Goal: Use online tool/utility: Utilize a website feature to perform a specific function

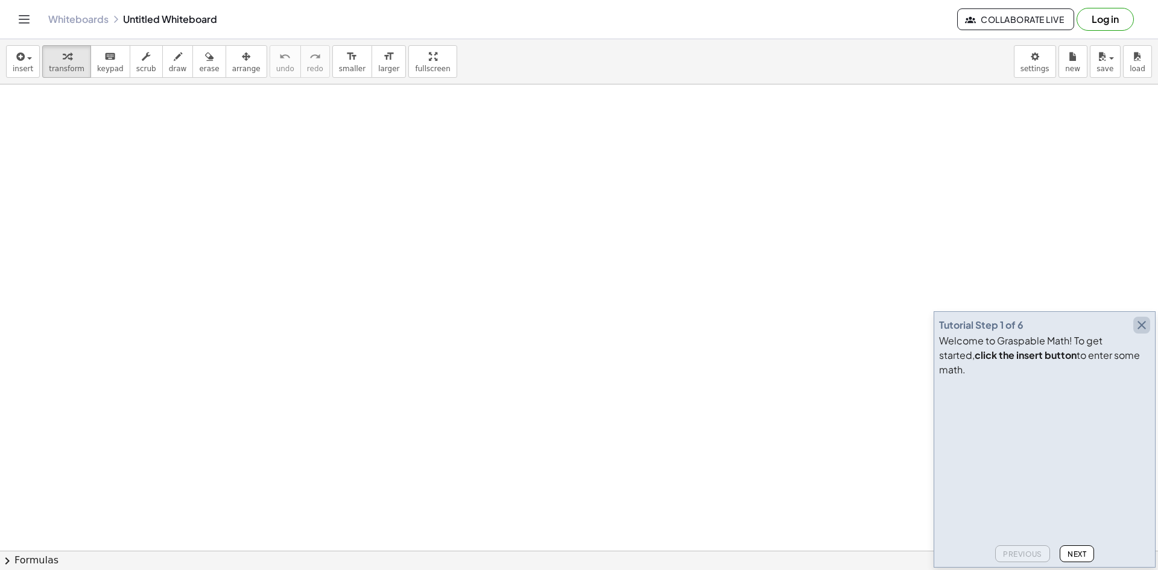
click at [1140, 332] on icon "button" at bounding box center [1142, 325] width 14 height 14
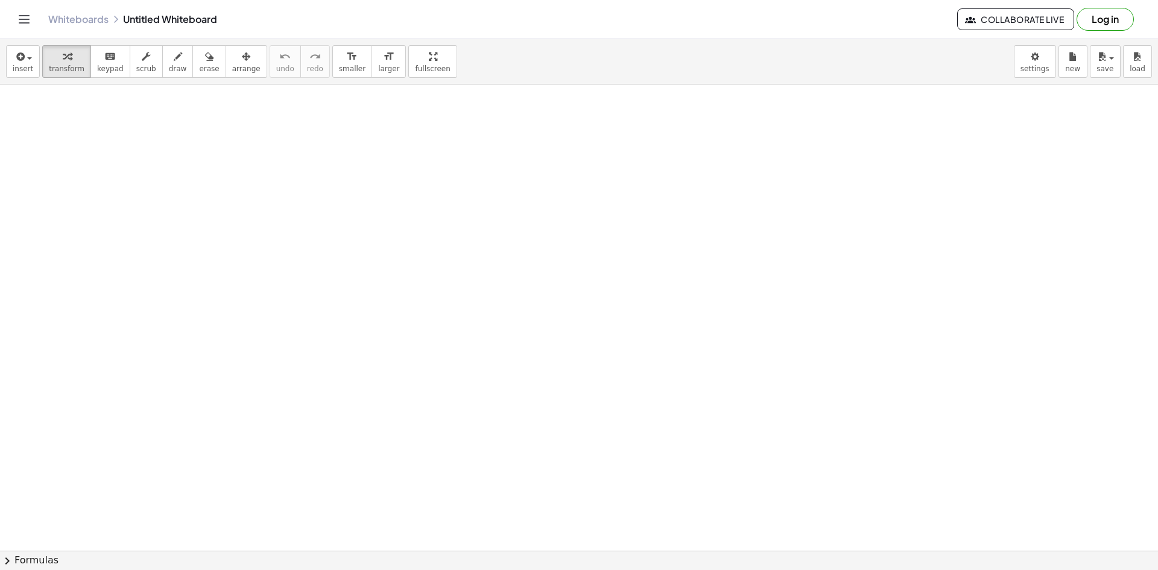
click at [159, 78] on div "insert select one: Math Expression Function Text Youtube Video Graphing Geometr…" at bounding box center [579, 61] width 1158 height 45
drag, startPoint x: 162, startPoint y: 72, endPoint x: 158, endPoint y: 80, distance: 8.6
click at [169, 72] on span "draw" at bounding box center [178, 69] width 18 height 8
drag, startPoint x: 342, startPoint y: 202, endPoint x: 319, endPoint y: 214, distance: 25.9
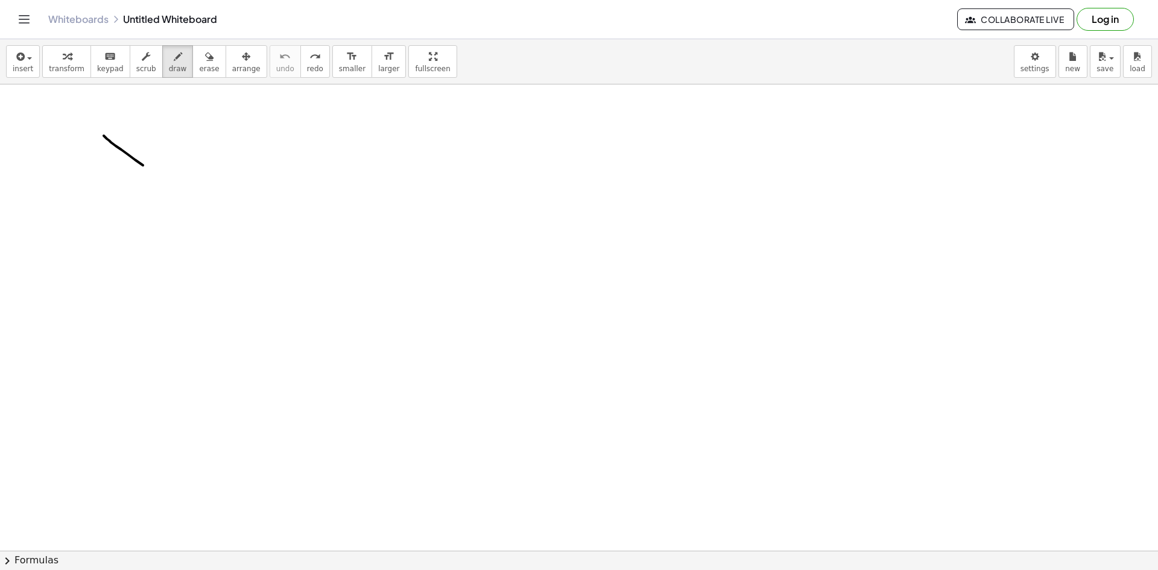
drag, startPoint x: 104, startPoint y: 136, endPoint x: 183, endPoint y: 158, distance: 82.1
drag, startPoint x: 183, startPoint y: 158, endPoint x: 166, endPoint y: 206, distance: 50.6
drag, startPoint x: 193, startPoint y: 168, endPoint x: 226, endPoint y: 175, distance: 33.3
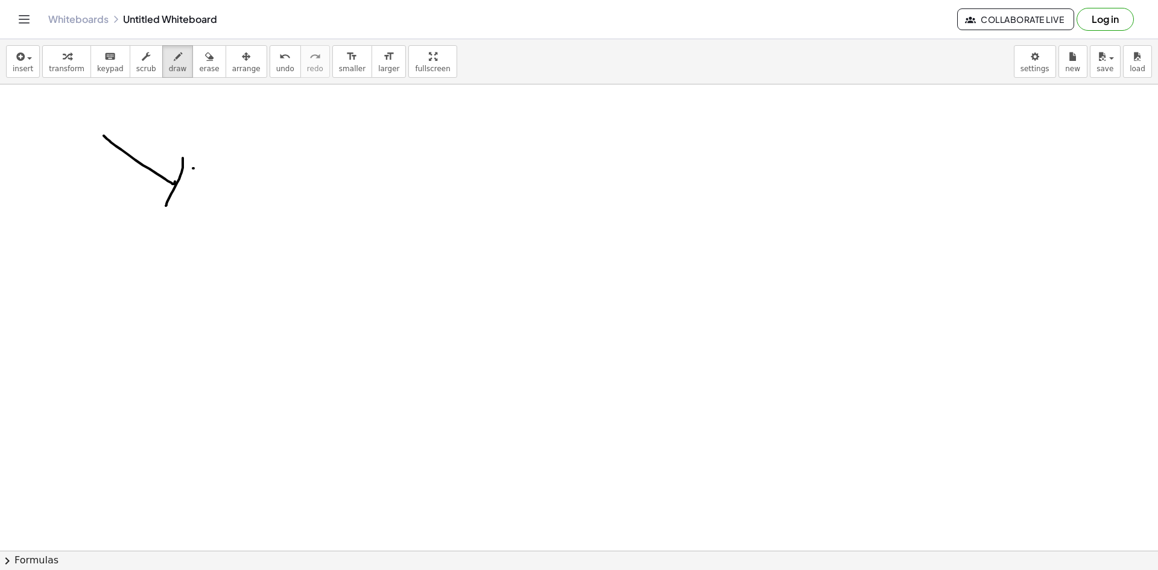
drag, startPoint x: 202, startPoint y: 186, endPoint x: 242, endPoint y: 186, distance: 40.4
drag, startPoint x: 270, startPoint y: 124, endPoint x: 267, endPoint y: 154, distance: 30.3
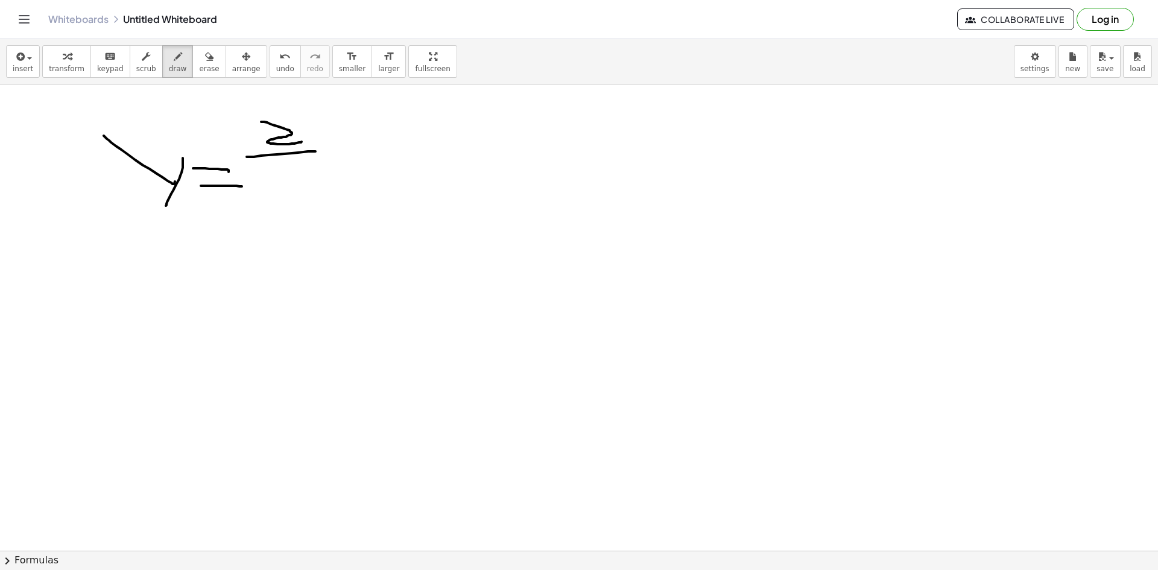
drag, startPoint x: 247, startPoint y: 157, endPoint x: 316, endPoint y: 151, distance: 69.0
drag, startPoint x: 265, startPoint y: 183, endPoint x: 260, endPoint y: 173, distance: 11.6
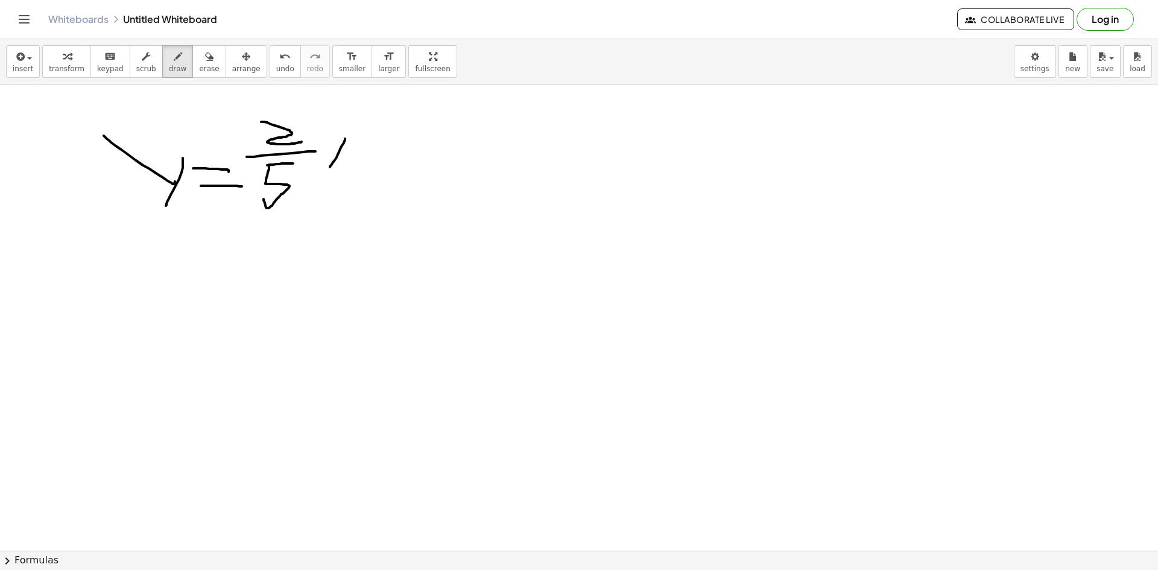
drag, startPoint x: 345, startPoint y: 139, endPoint x: 329, endPoint y: 168, distance: 32.9
drag, startPoint x: 331, startPoint y: 142, endPoint x: 345, endPoint y: 170, distance: 30.8
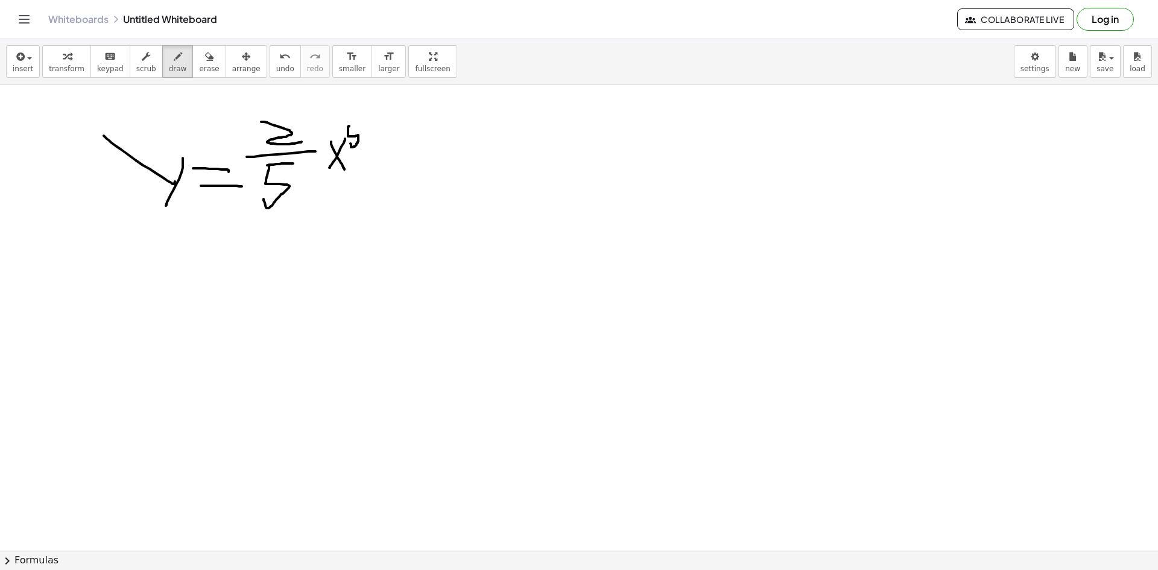
drag, startPoint x: 344, startPoint y: 121, endPoint x: 370, endPoint y: 127, distance: 27.2
drag, startPoint x: 364, startPoint y: 160, endPoint x: 408, endPoint y: 163, distance: 44.1
drag, startPoint x: 419, startPoint y: 173, endPoint x: 427, endPoint y: 157, distance: 16.7
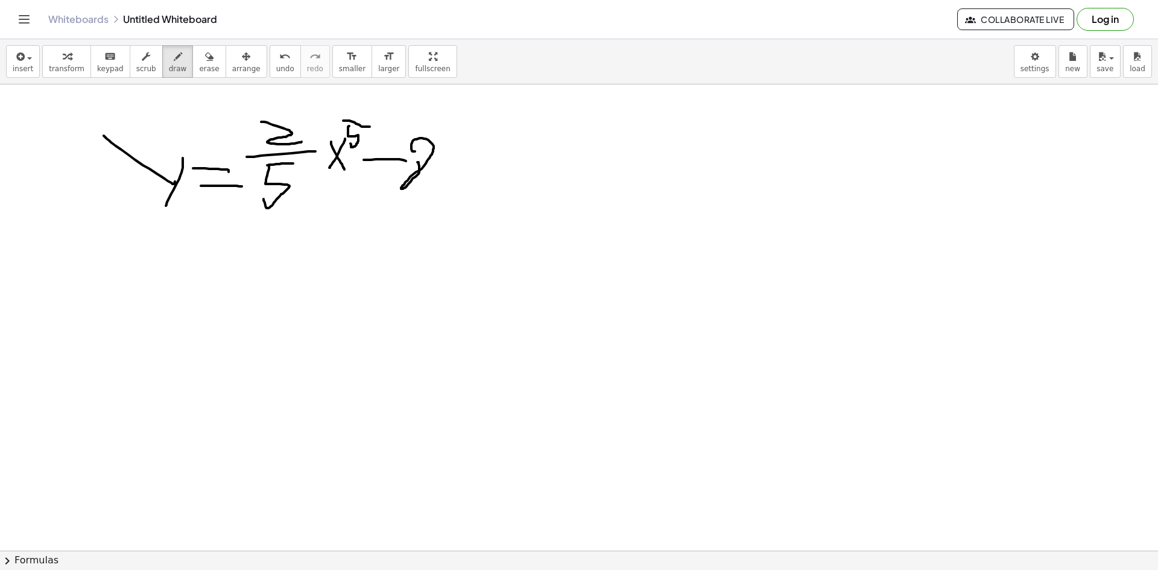
drag, startPoint x: 459, startPoint y: 149, endPoint x: 443, endPoint y: 177, distance: 31.9
drag, startPoint x: 444, startPoint y: 156, endPoint x: 457, endPoint y: 118, distance: 40.3
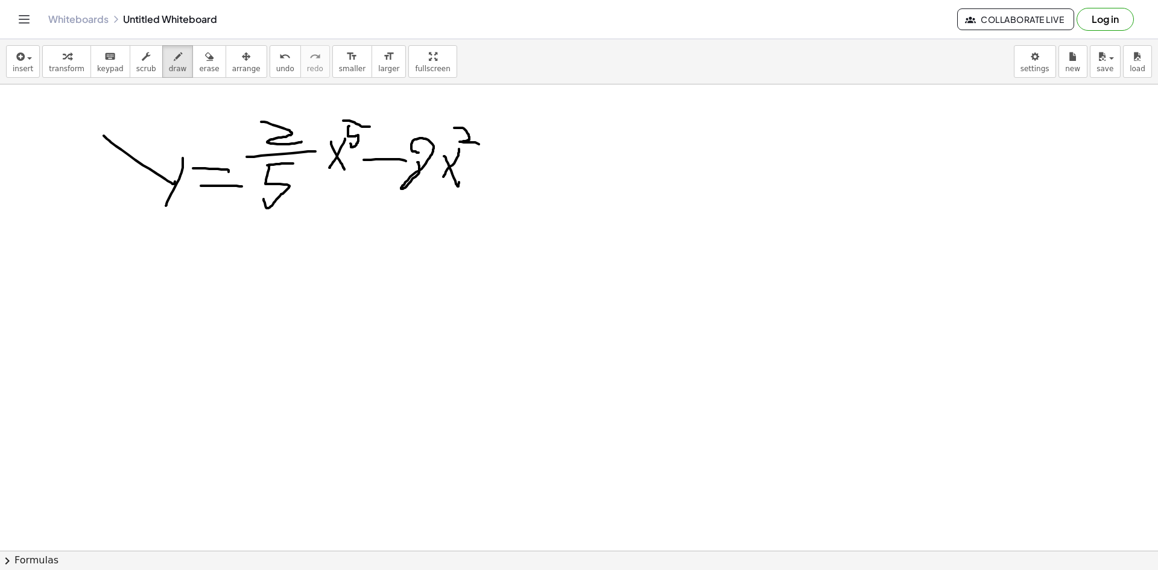
drag, startPoint x: 454, startPoint y: 128, endPoint x: 483, endPoint y: 146, distance: 33.6
drag, startPoint x: 144, startPoint y: 320, endPoint x: 169, endPoint y: 319, distance: 25.3
drag, startPoint x: 165, startPoint y: 308, endPoint x: 157, endPoint y: 364, distance: 56.7
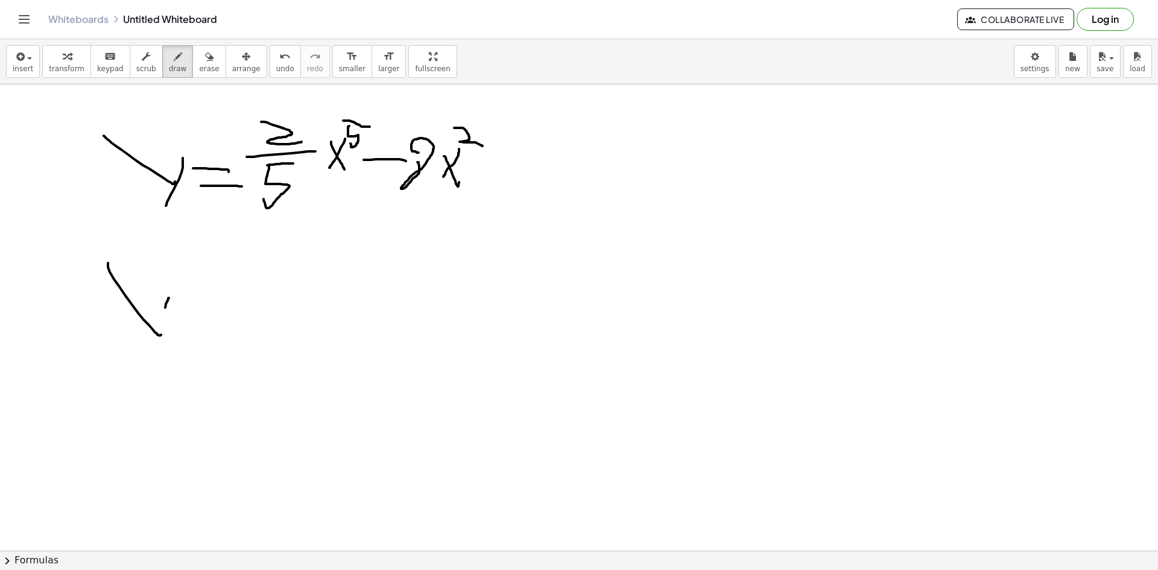
drag, startPoint x: 177, startPoint y: 296, endPoint x: 179, endPoint y: 317, distance: 21.9
drag, startPoint x: 179, startPoint y: 318, endPoint x: 250, endPoint y: 328, distance: 71.8
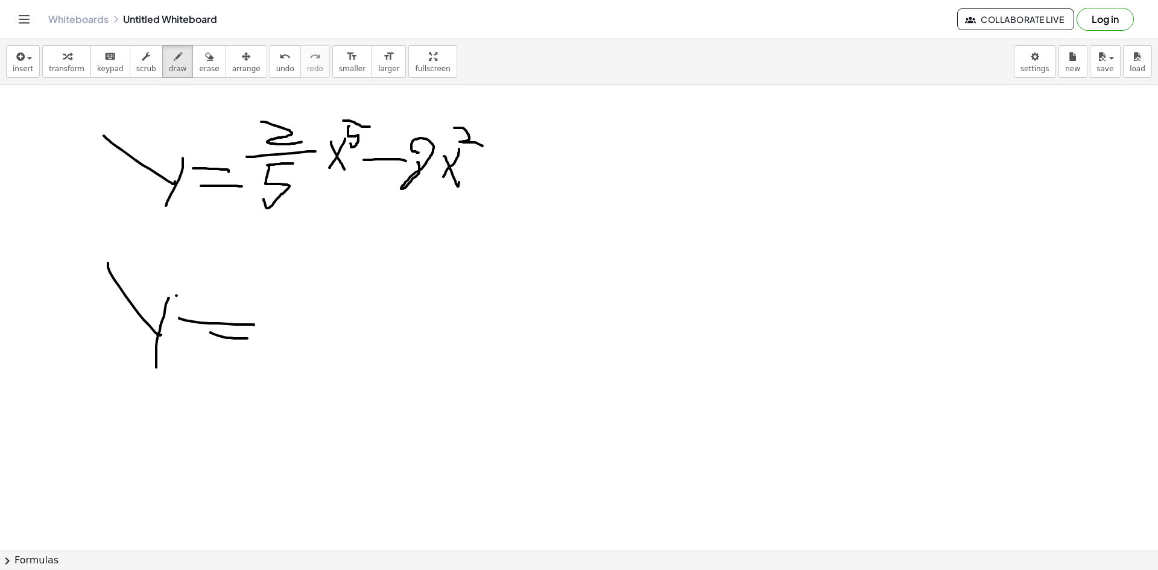
drag, startPoint x: 211, startPoint y: 332, endPoint x: 248, endPoint y: 337, distance: 37.7
drag, startPoint x: 277, startPoint y: 316, endPoint x: 276, endPoint y: 335, distance: 18.7
drag, startPoint x: 276, startPoint y: 335, endPoint x: 322, endPoint y: 332, distance: 46.5
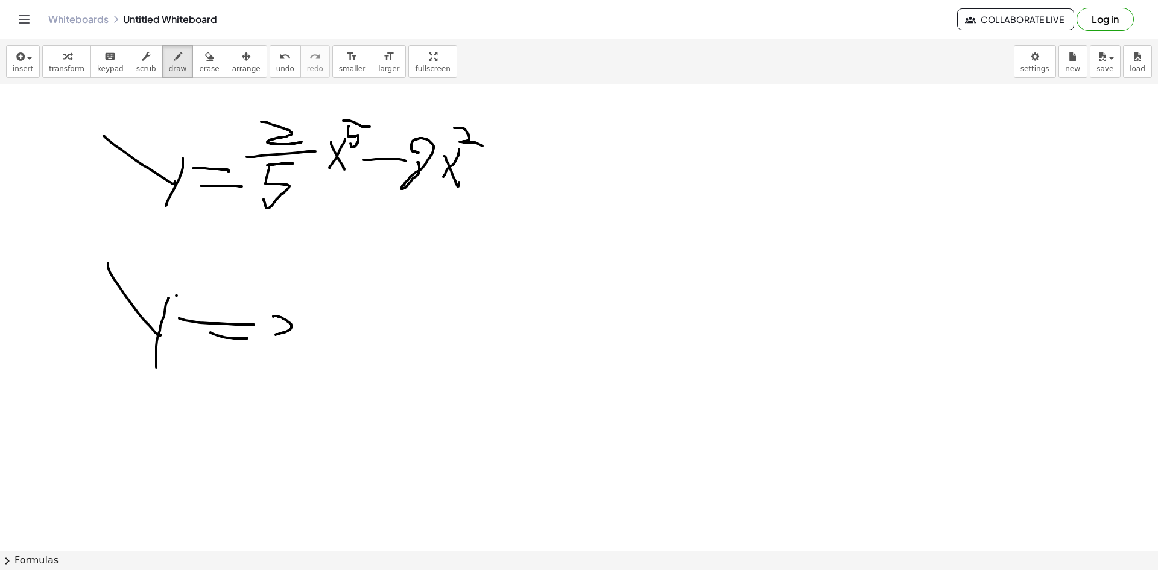
drag, startPoint x: 332, startPoint y: 318, endPoint x: 318, endPoint y: 336, distance: 23.2
drag, startPoint x: 318, startPoint y: 313, endPoint x: 341, endPoint y: 347, distance: 41.2
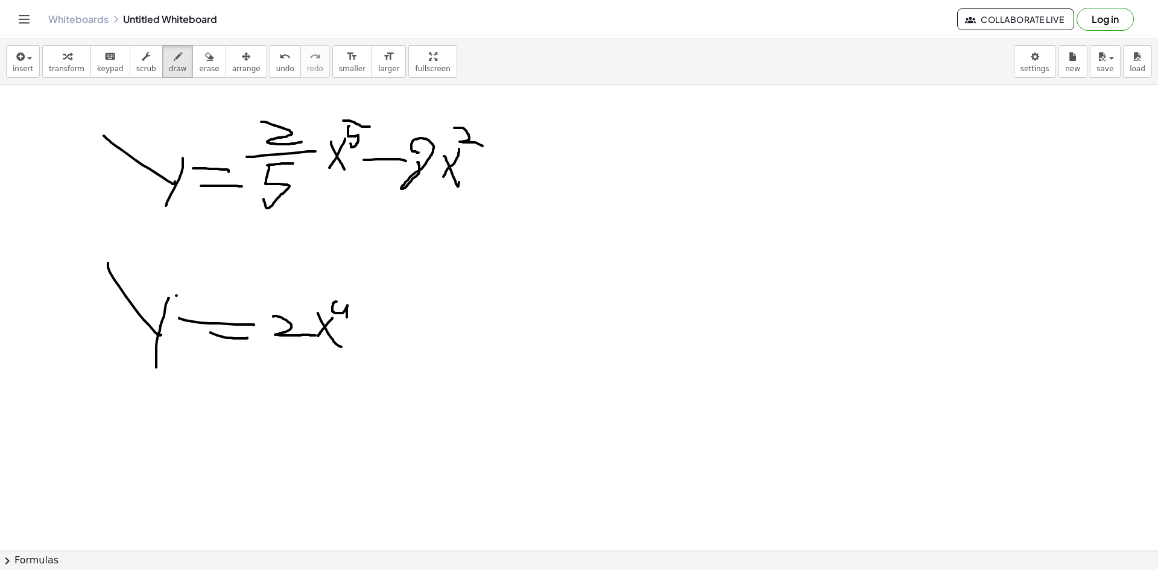
drag, startPoint x: 337, startPoint y: 302, endPoint x: 348, endPoint y: 320, distance: 21.6
drag, startPoint x: 354, startPoint y: 332, endPoint x: 426, endPoint y: 340, distance: 72.9
drag, startPoint x: 450, startPoint y: 332, endPoint x: 467, endPoint y: 323, distance: 19.2
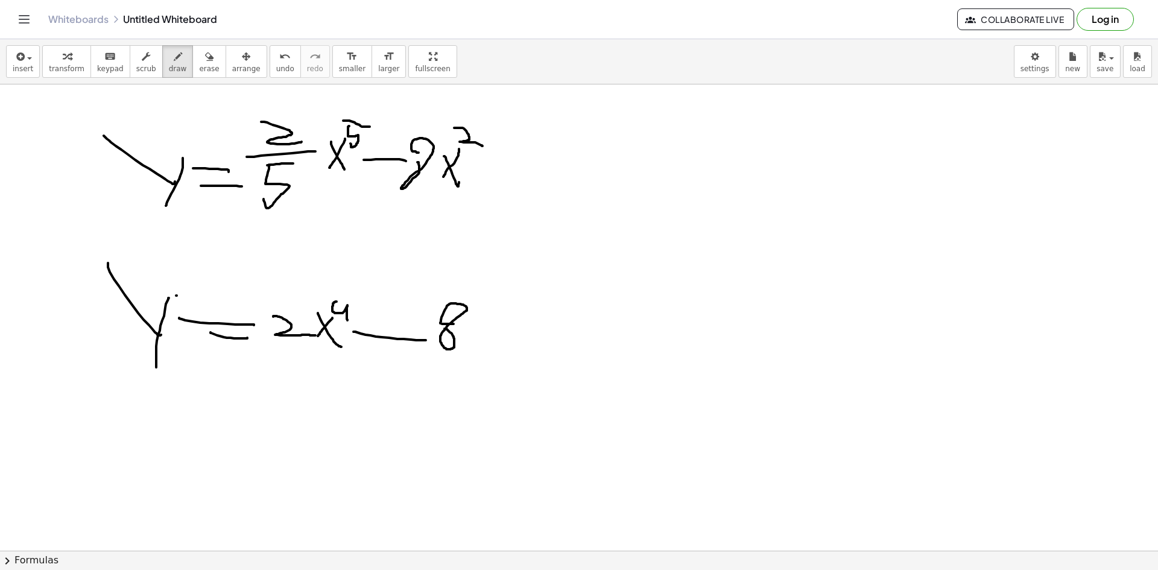
drag, startPoint x: 442, startPoint y: 323, endPoint x: 468, endPoint y: 326, distance: 26.7
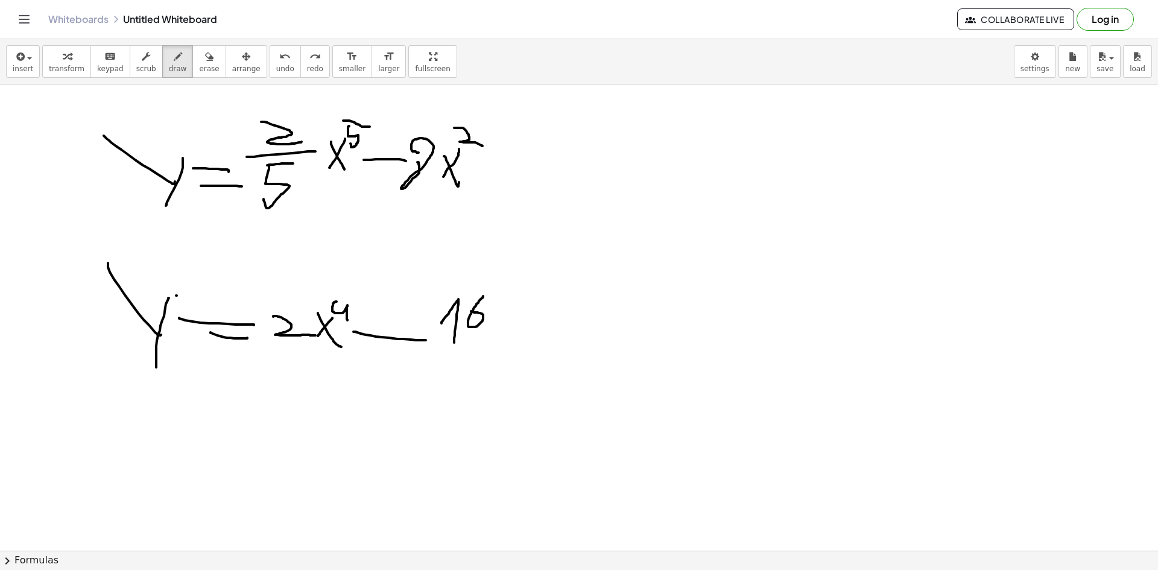
drag, startPoint x: 483, startPoint y: 296, endPoint x: 471, endPoint y: 311, distance: 19.7
drag, startPoint x: 527, startPoint y: 300, endPoint x: 499, endPoint y: 315, distance: 31.8
drag, startPoint x: 506, startPoint y: 301, endPoint x: 514, endPoint y: 332, distance: 31.8
